Goal: Task Accomplishment & Management: Use online tool/utility

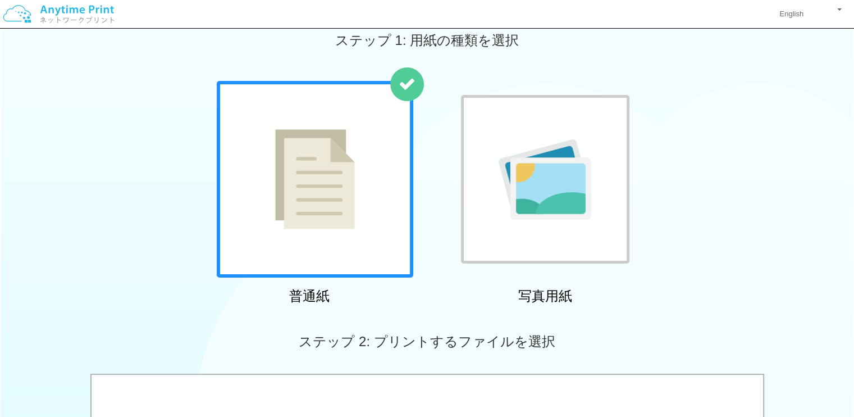
click at [526, 186] on img at bounding box center [545, 179] width 93 height 80
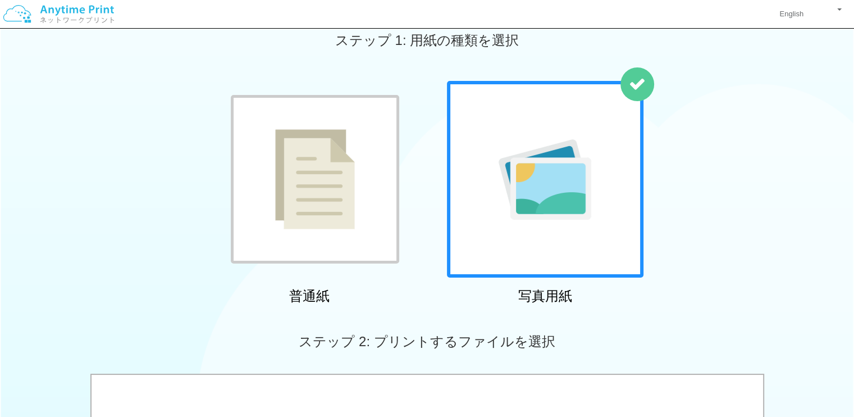
click at [345, 196] on img at bounding box center [315, 179] width 80 height 100
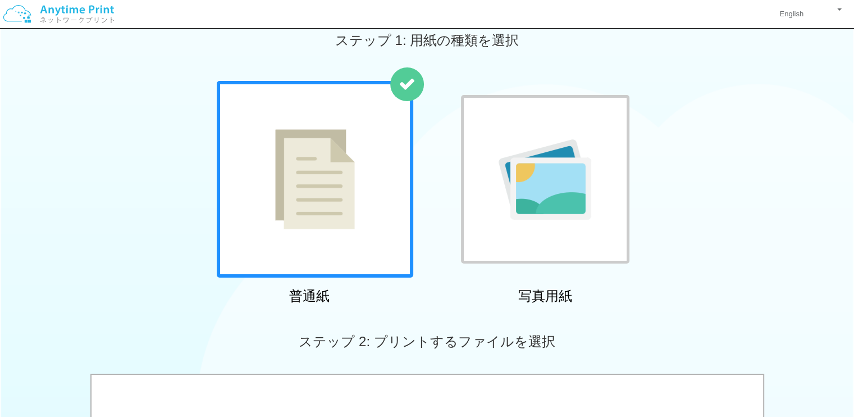
click at [247, 25] on div "English アカウント設定 ログアウト" at bounding box center [427, 14] width 854 height 29
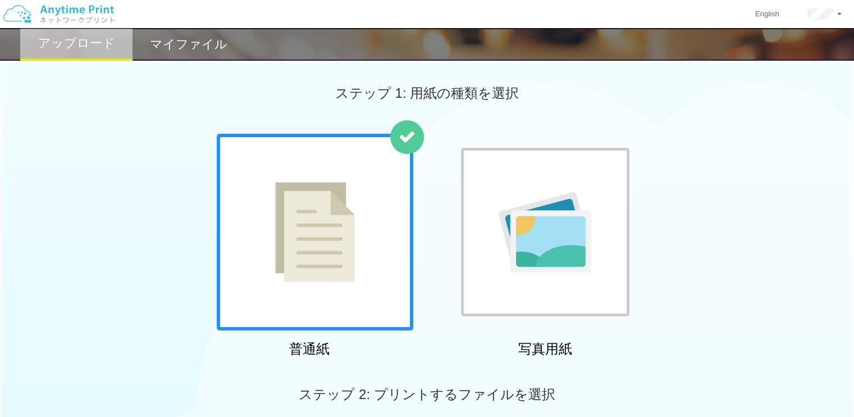
click at [211, 48] on h2 "マイファイル" at bounding box center [189, 44] width 78 height 13
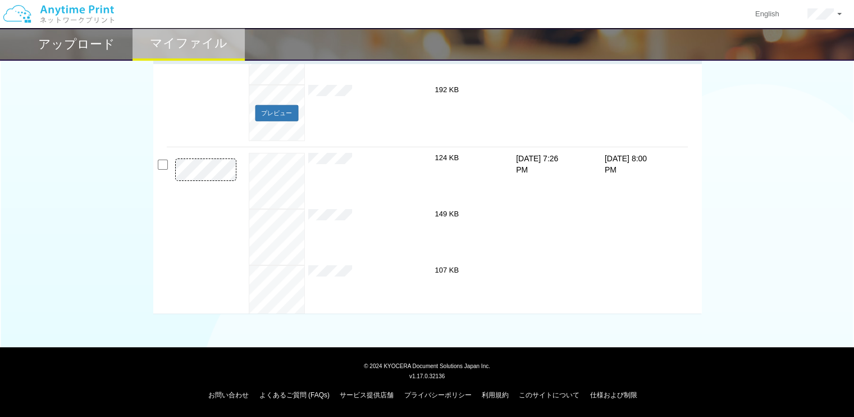
scroll to position [75, 0]
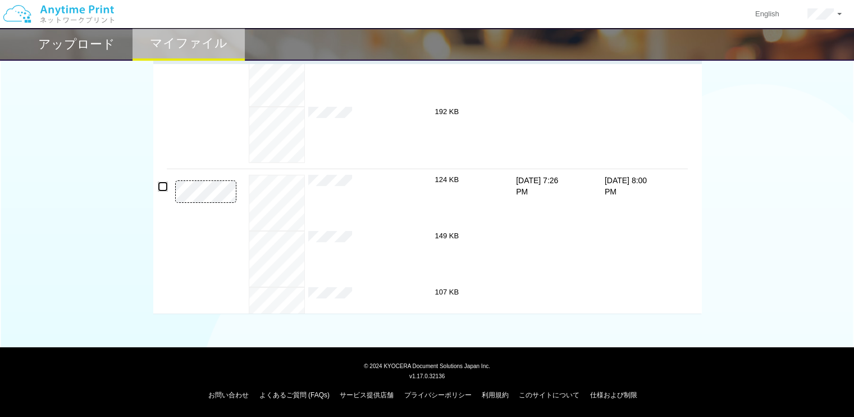
click at [161, 184] on input "checkbox" at bounding box center [163, 186] width 10 height 10
checkbox input "true"
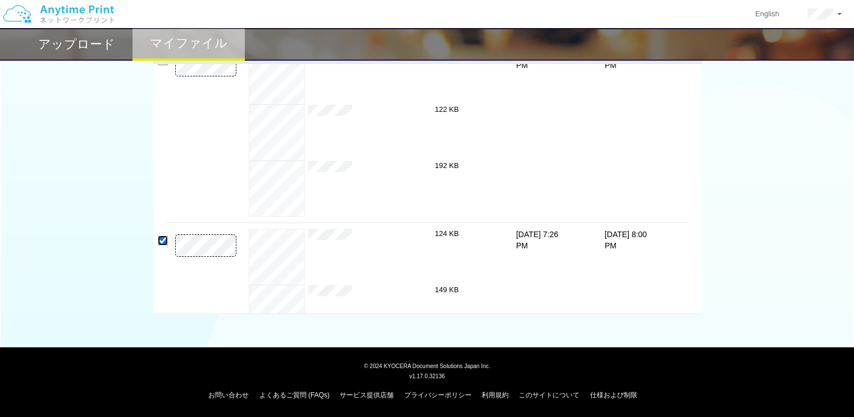
scroll to position [0, 0]
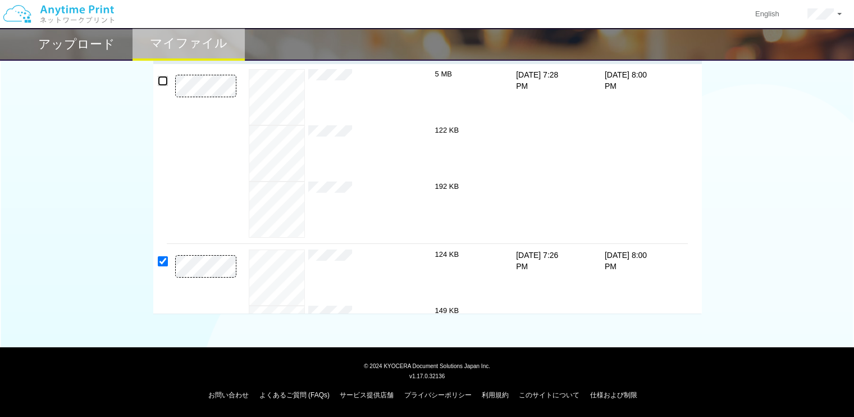
click at [158, 81] on input "checkbox" at bounding box center [163, 81] width 10 height 10
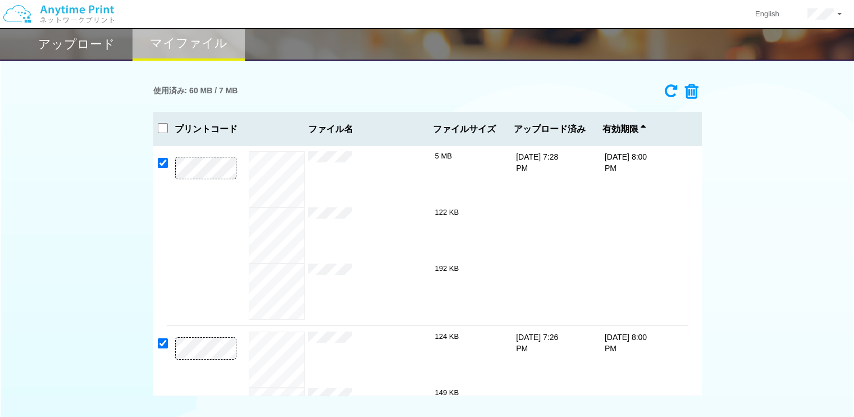
click at [688, 85] on icon at bounding box center [688, 91] width 21 height 17
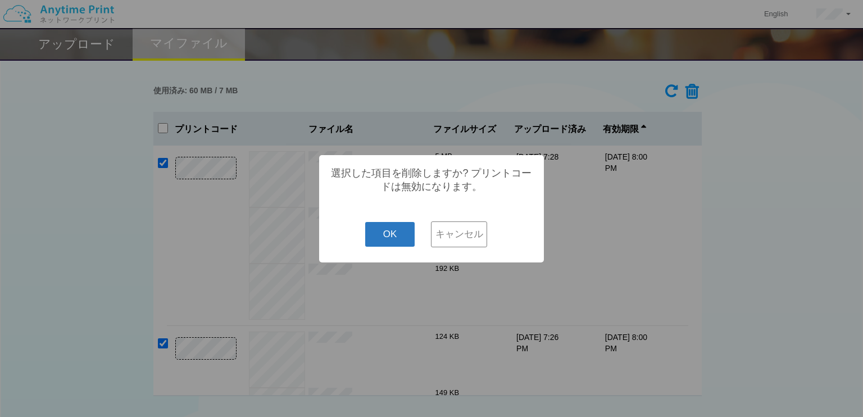
click at [389, 233] on button "OK" at bounding box center [390, 234] width 50 height 25
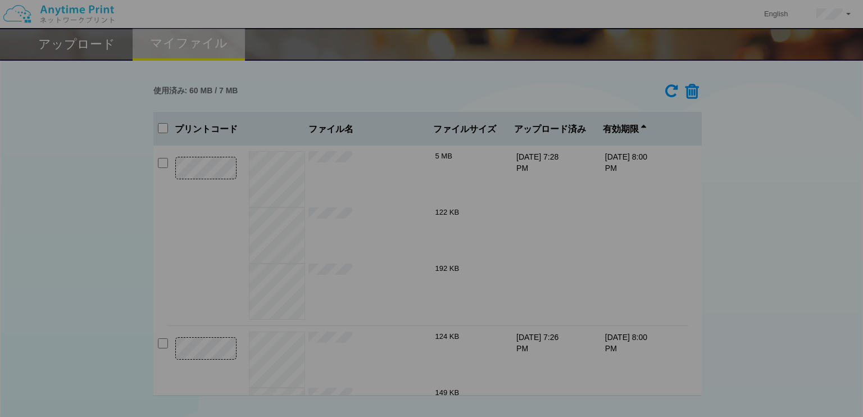
checkbox input "false"
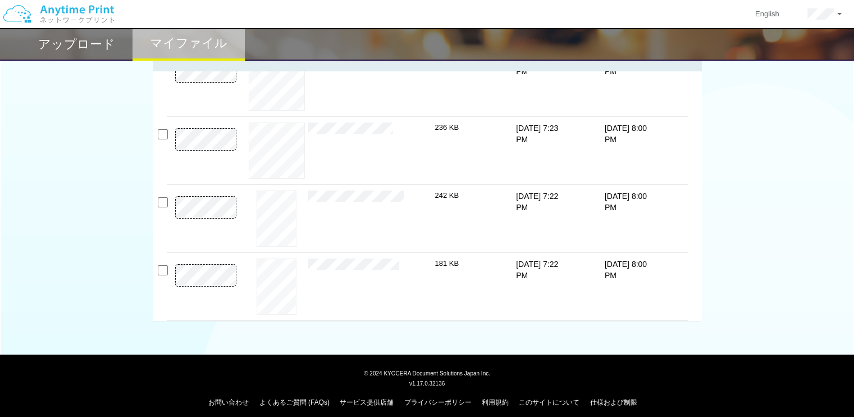
scroll to position [82, 0]
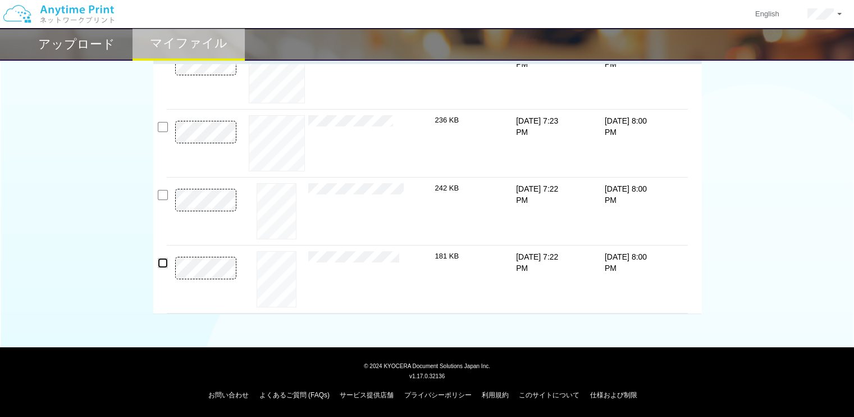
click at [165, 261] on input "checkbox" at bounding box center [163, 263] width 10 height 10
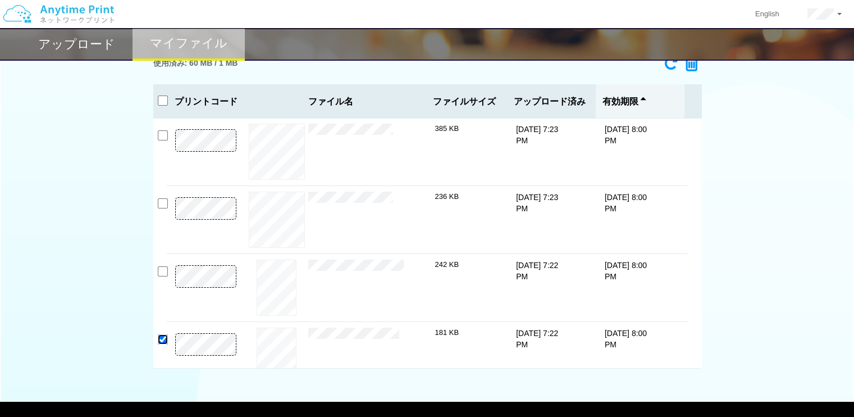
scroll to position [7, 0]
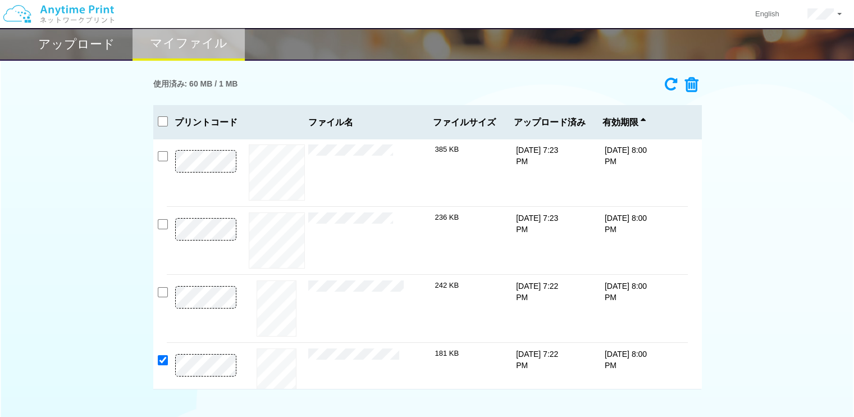
click at [690, 87] on icon at bounding box center [688, 84] width 21 height 17
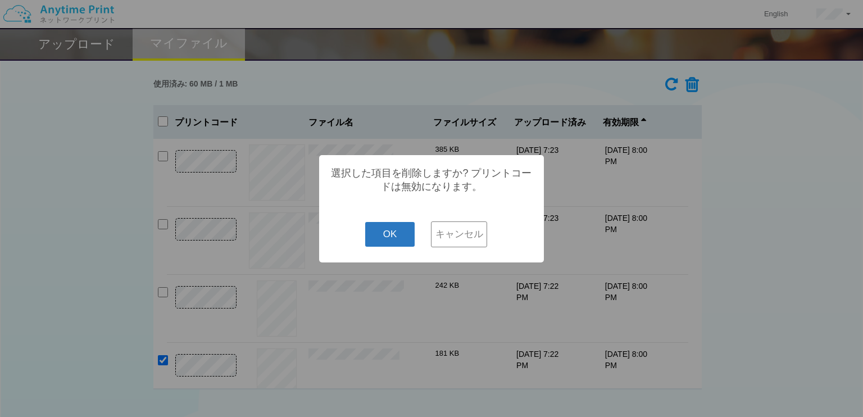
click at [397, 245] on button "OK" at bounding box center [390, 234] width 50 height 25
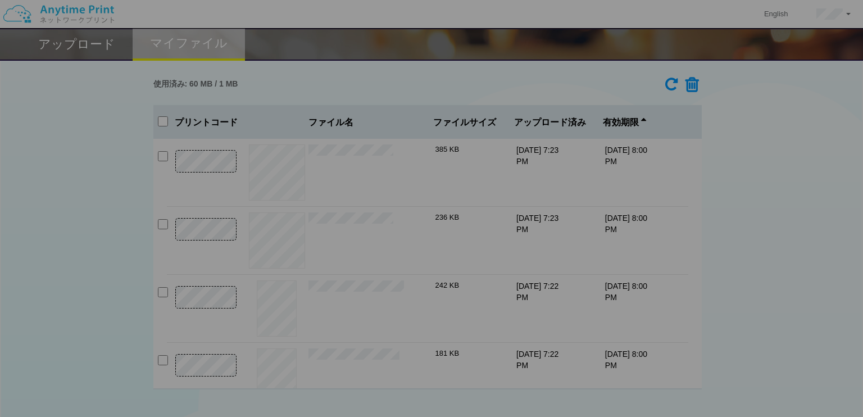
checkbox input "false"
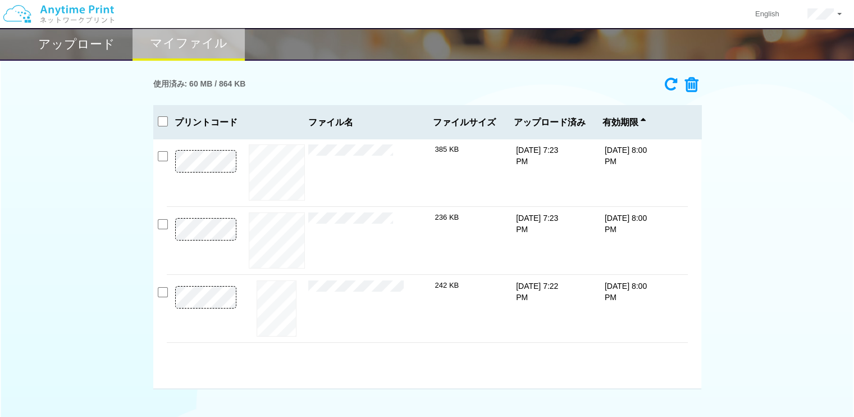
click at [79, 51] on h2 "アップロード" at bounding box center [76, 44] width 77 height 13
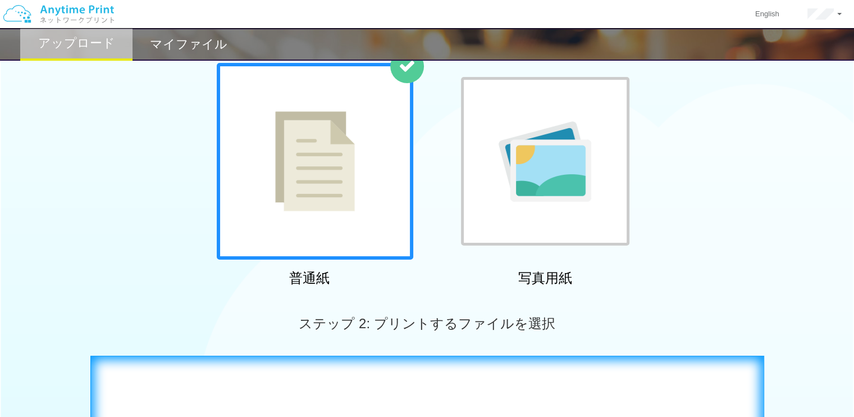
scroll to position [231, 0]
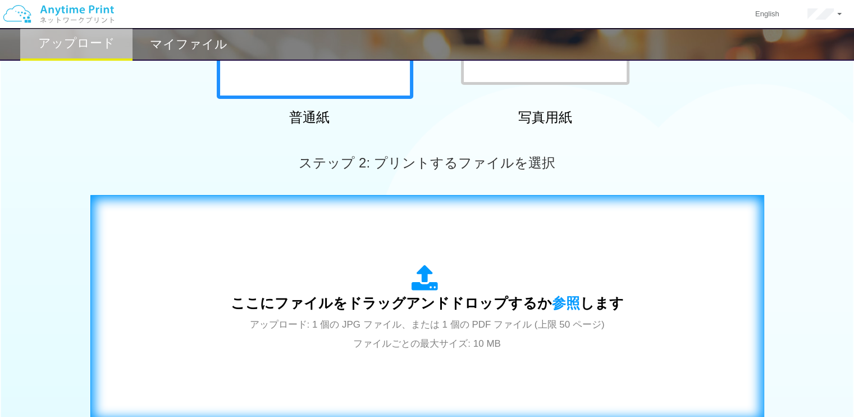
click at [397, 284] on div "ここにファイルをドラッグアンドドロップするか 参照 します アップロード: 1 個の JPG ファイル、または 1 個の PDF ファイル (上限 50 ペー…" at bounding box center [427, 309] width 393 height 88
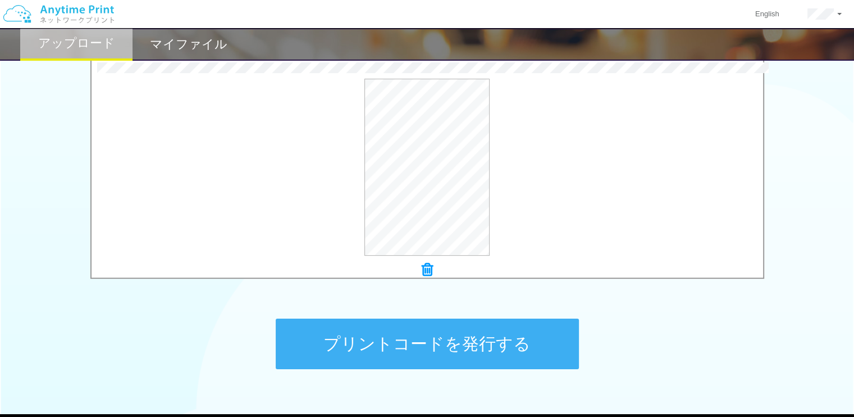
scroll to position [382, 0]
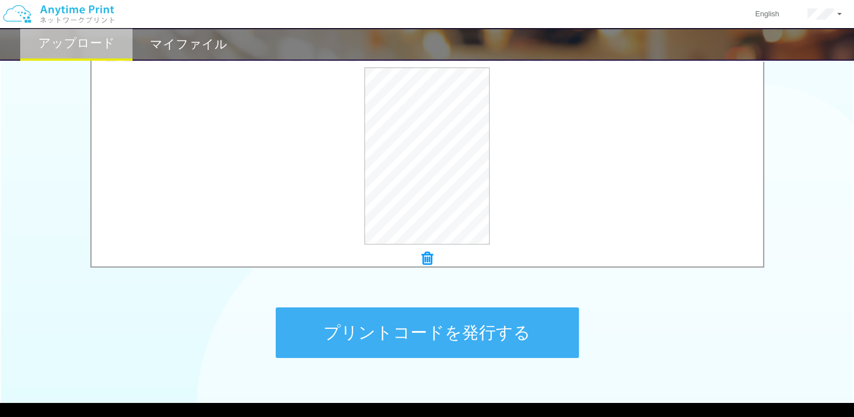
click at [433, 333] on button "プリントコードを発行する" at bounding box center [427, 332] width 303 height 51
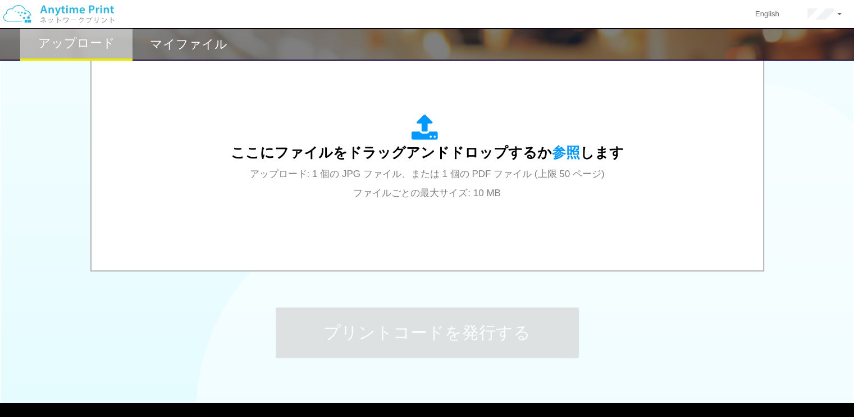
scroll to position [0, 0]
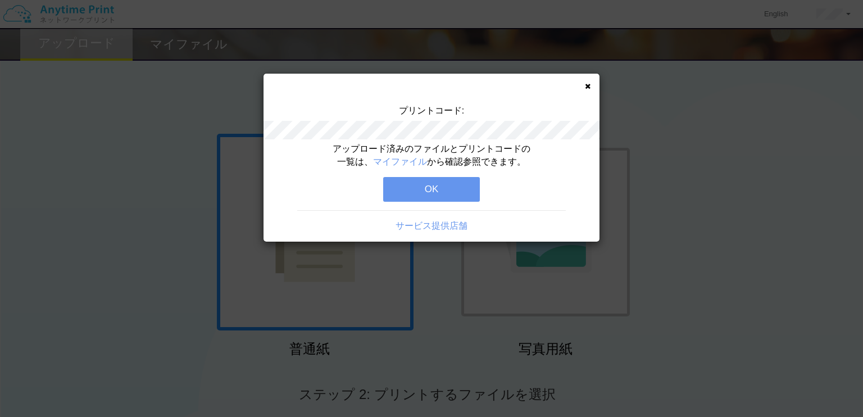
click at [426, 196] on button "OK" at bounding box center [431, 189] width 97 height 25
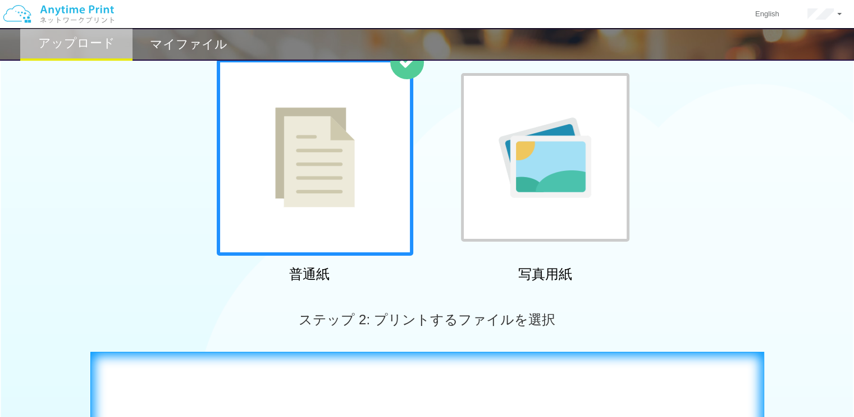
scroll to position [225, 0]
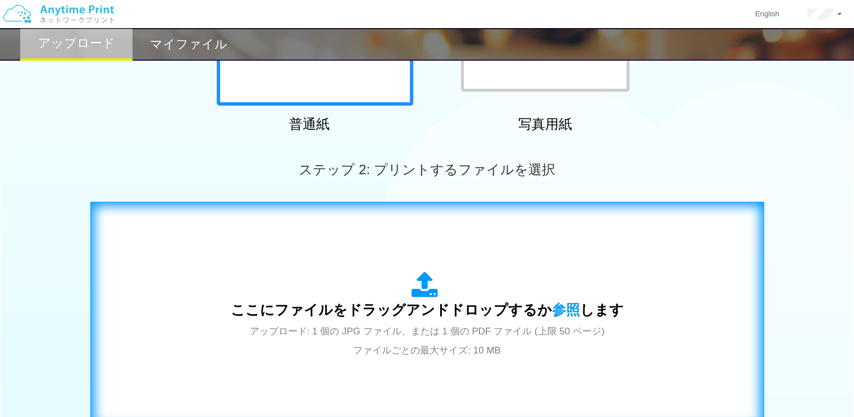
click at [421, 267] on div "ここにファイルをドラッグアンドドロップするか 参照 します アップロード: 1 個の JPG ファイル、または 1 個の PDF ファイル (上限 50 ペー…" at bounding box center [427, 314] width 651 height 203
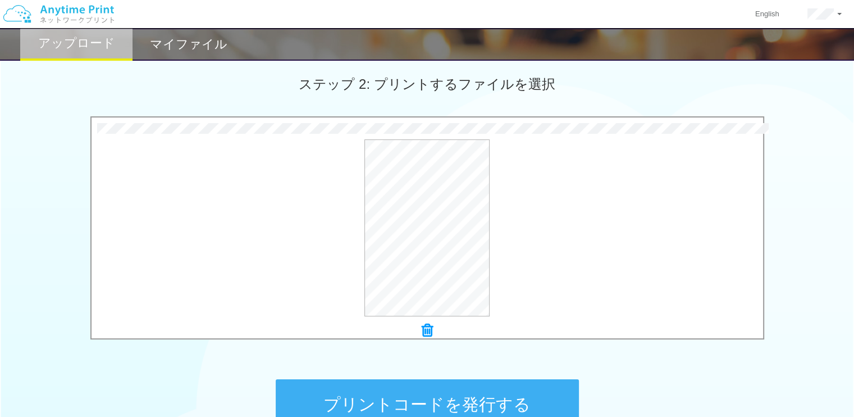
scroll to position [437, 0]
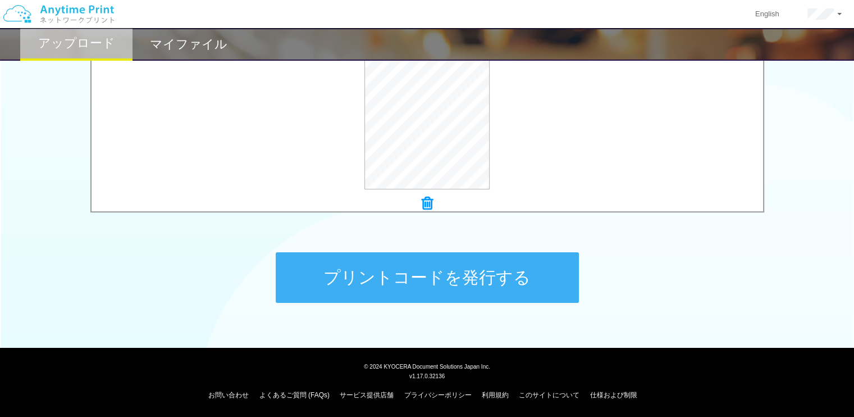
click at [405, 289] on button "プリントコードを発行する" at bounding box center [427, 277] width 303 height 51
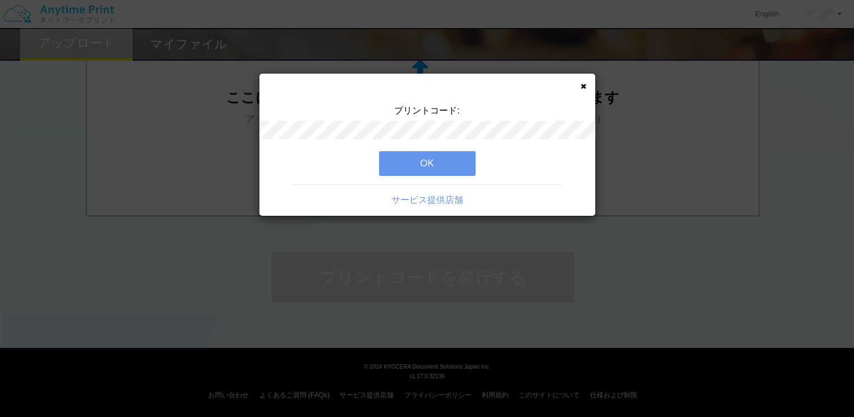
scroll to position [0, 0]
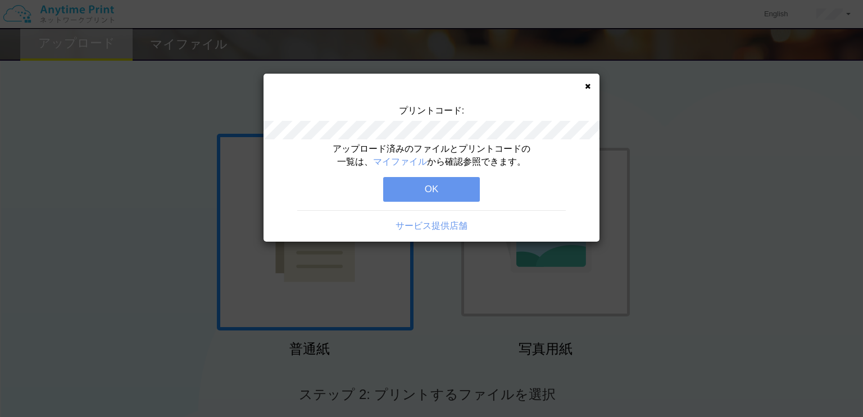
click at [434, 186] on button "OK" at bounding box center [431, 189] width 97 height 25
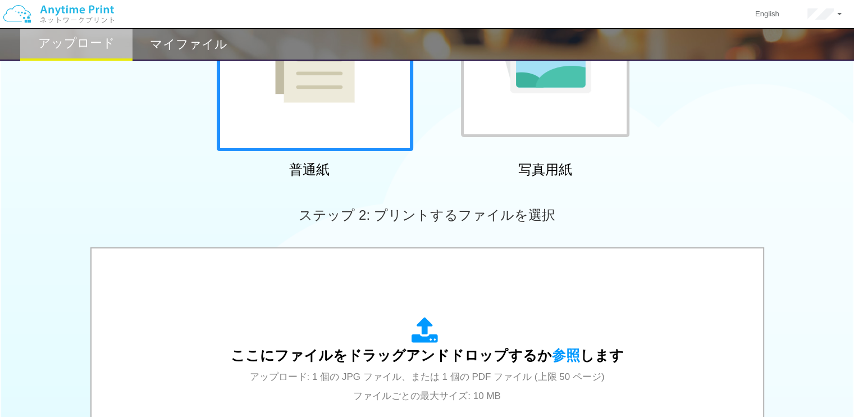
scroll to position [299, 0]
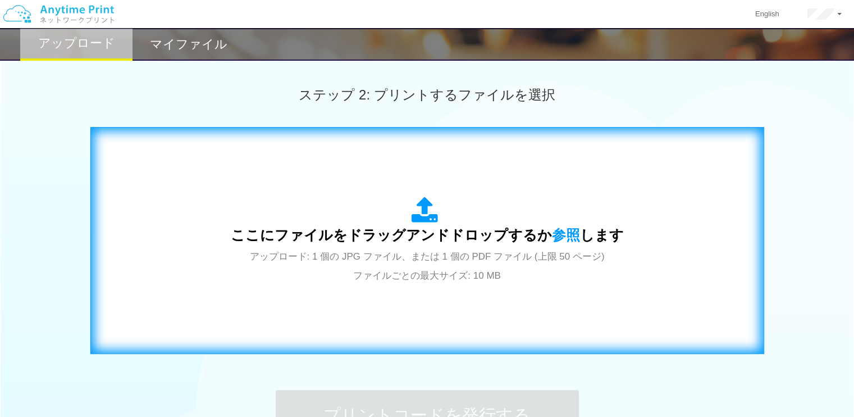
click at [413, 215] on icon at bounding box center [427, 211] width 31 height 28
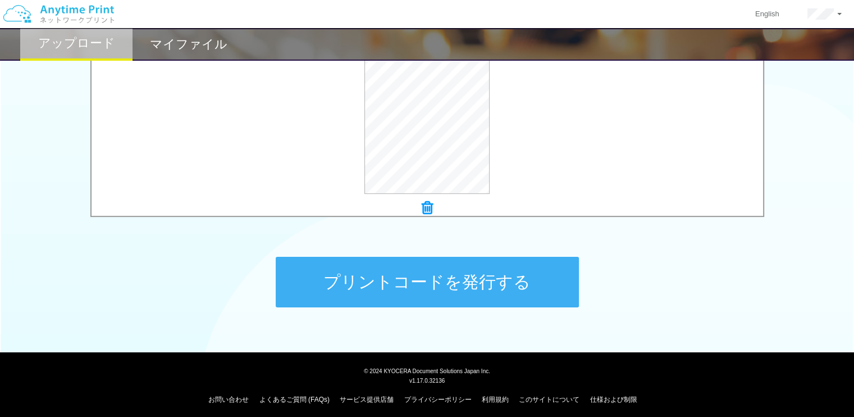
scroll to position [437, 0]
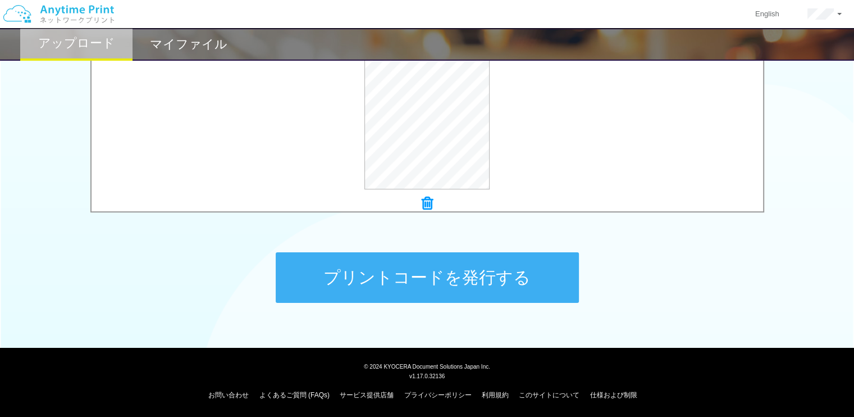
click at [421, 274] on button "プリントコードを発行する" at bounding box center [427, 277] width 303 height 51
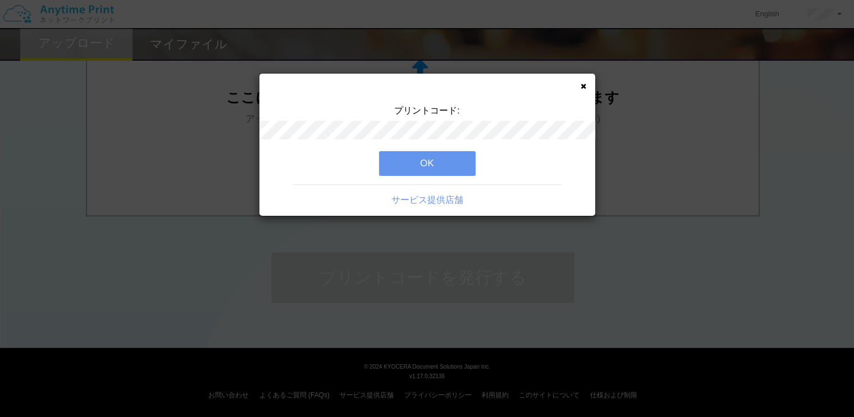
scroll to position [0, 0]
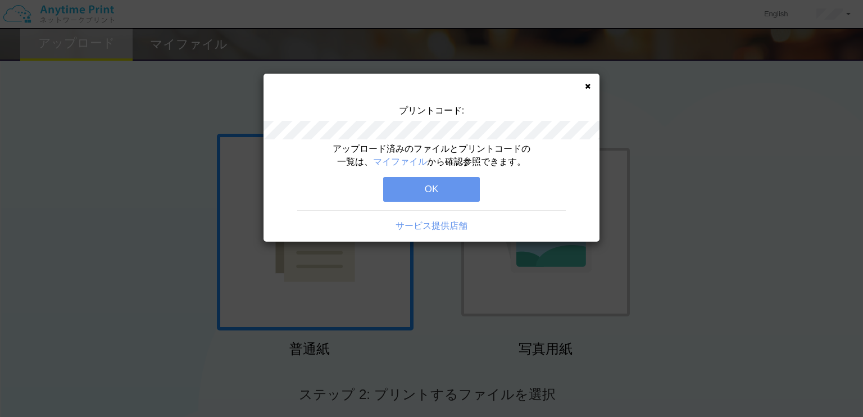
click at [419, 185] on button "OK" at bounding box center [431, 189] width 97 height 25
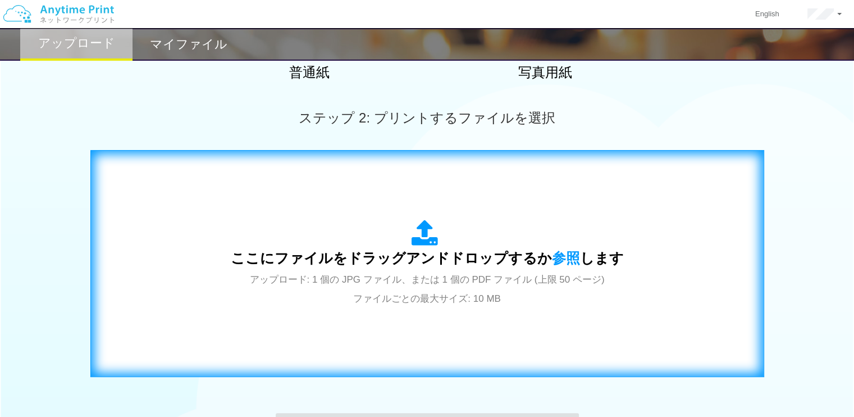
scroll to position [374, 0]
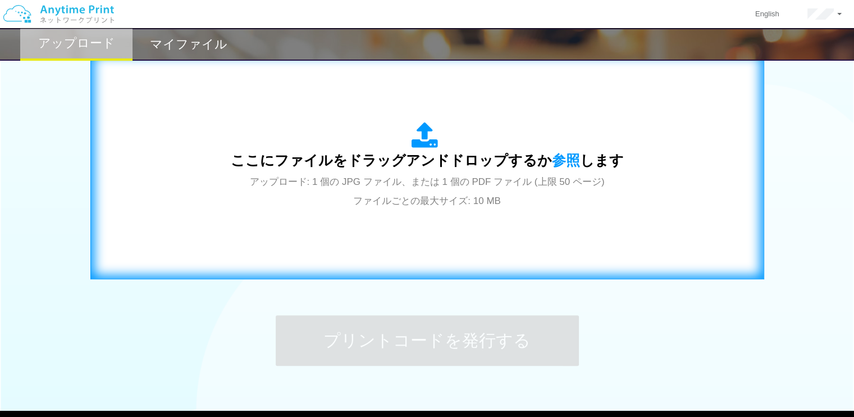
click at [388, 190] on div "ここにファイルをドラッグアンドドロップするか 参照 します アップロード: 1 個の JPG ファイル、または 1 個の PDF ファイル (上限 50 ペー…" at bounding box center [427, 166] width 393 height 88
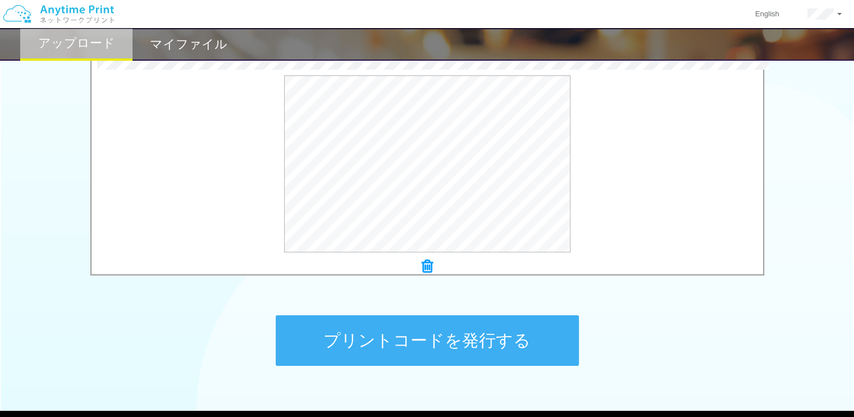
click at [447, 332] on button "プリントコードを発行する" at bounding box center [427, 340] width 303 height 51
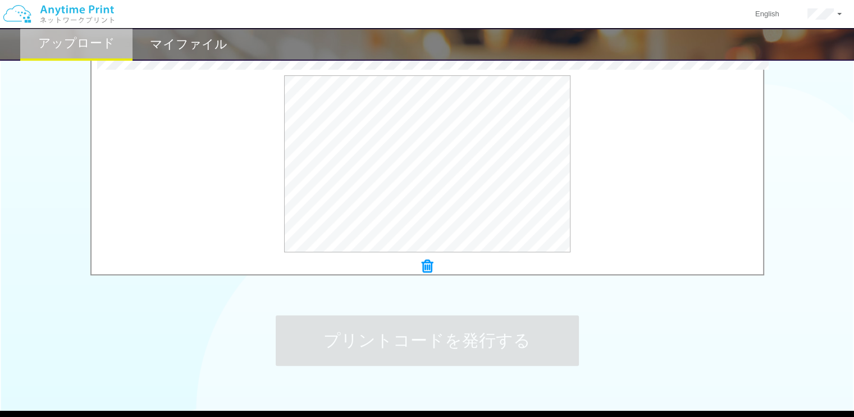
scroll to position [0, 0]
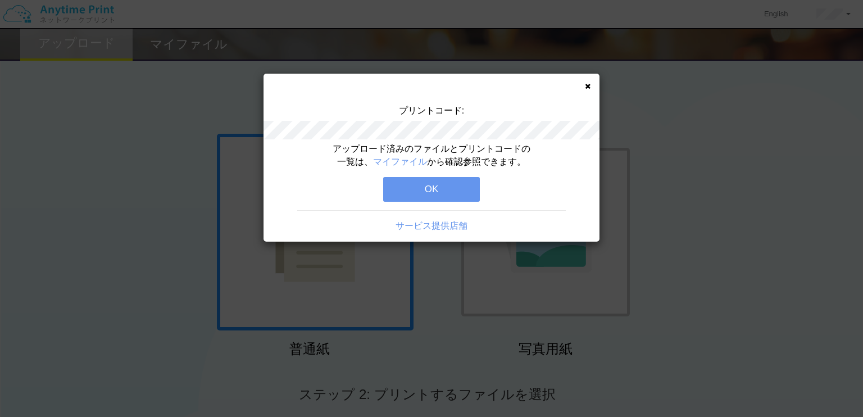
click at [450, 196] on button "OK" at bounding box center [431, 189] width 97 height 25
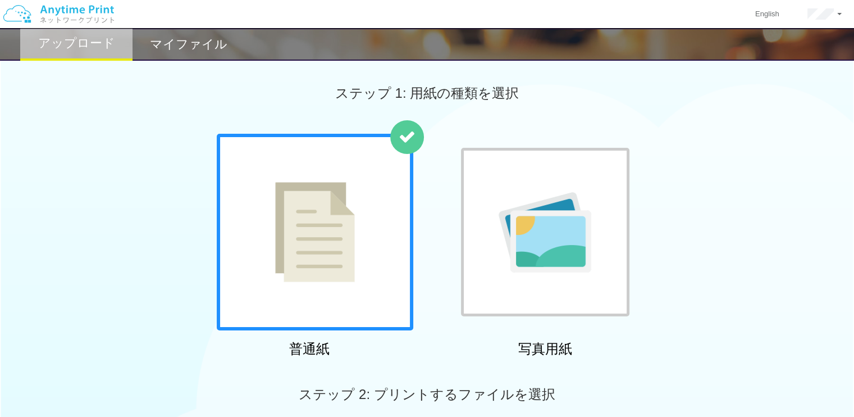
click at [181, 51] on h2 "マイファイル" at bounding box center [189, 44] width 78 height 13
